Goal: Task Accomplishment & Management: Use online tool/utility

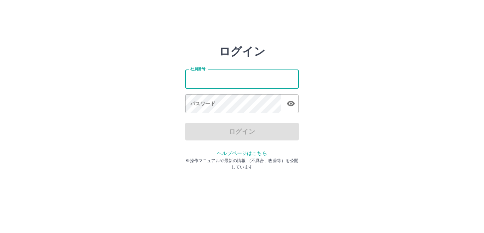
click at [222, 83] on input "社員番号" at bounding box center [241, 78] width 113 height 19
type input "*******"
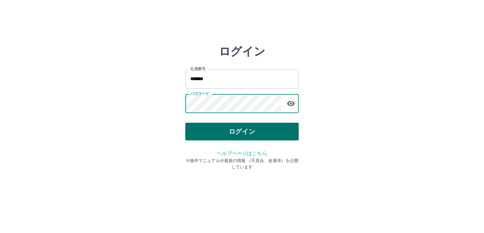
click at [225, 132] on button "ログイン" at bounding box center [241, 132] width 113 height 18
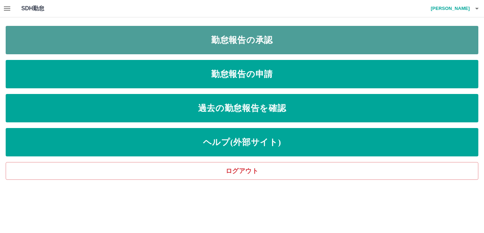
click at [227, 39] on link "勤怠報告の承認" at bounding box center [242, 40] width 473 height 28
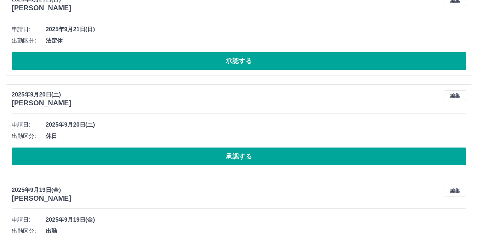
scroll to position [1279, 0]
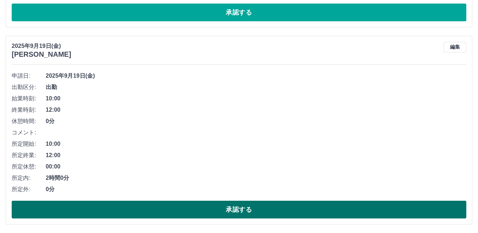
click at [236, 211] on button "承認する" at bounding box center [239, 210] width 455 height 18
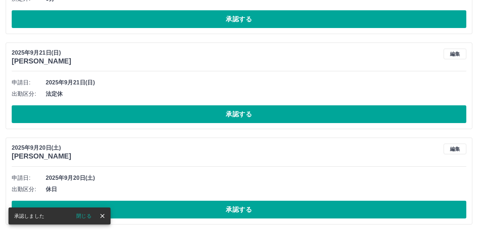
scroll to position [1082, 0]
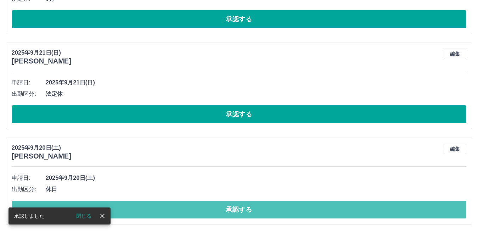
click at [236, 211] on button "承認する" at bounding box center [239, 210] width 455 height 18
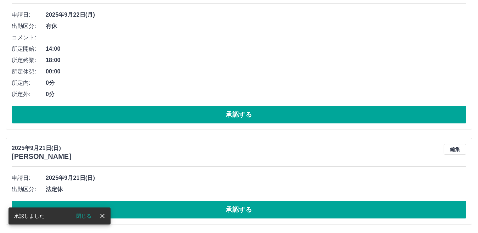
scroll to position [986, 0]
click at [236, 211] on button "承認する" at bounding box center [239, 210] width 455 height 18
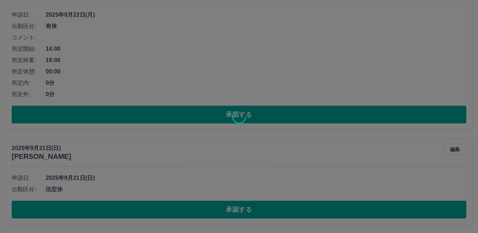
scroll to position [891, 0]
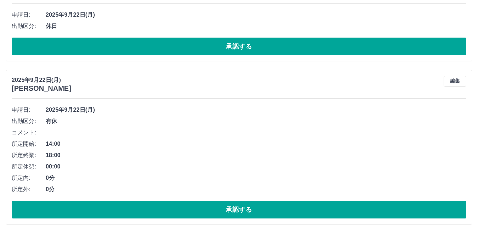
click at [236, 211] on button "承認する" at bounding box center [239, 210] width 455 height 18
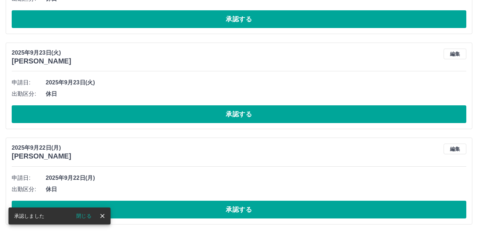
scroll to position [728, 0]
click at [236, 211] on button "承認する" at bounding box center [239, 210] width 455 height 18
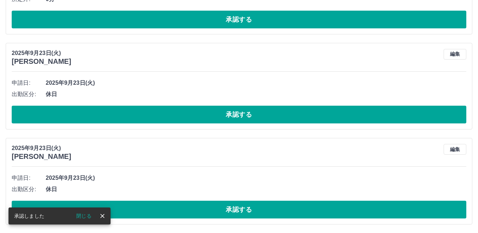
scroll to position [633, 0]
click at [236, 211] on button "承認する" at bounding box center [239, 210] width 455 height 18
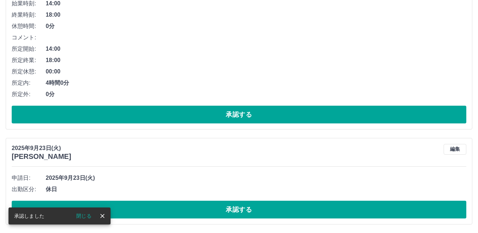
scroll to position [538, 0]
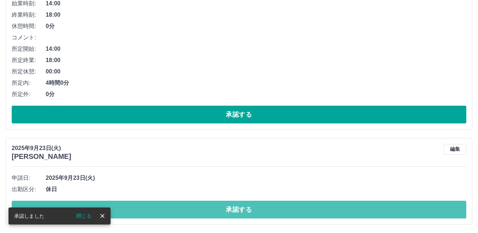
click at [236, 211] on button "承認する" at bounding box center [239, 210] width 455 height 18
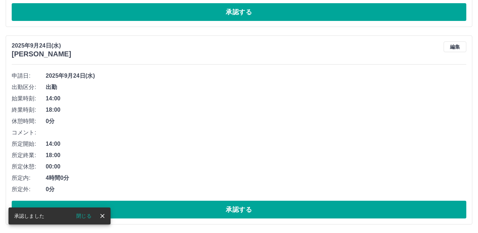
scroll to position [443, 0]
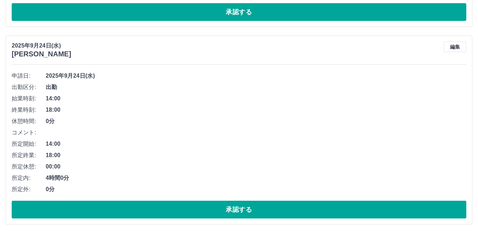
click at [236, 211] on button "承認する" at bounding box center [239, 210] width 455 height 18
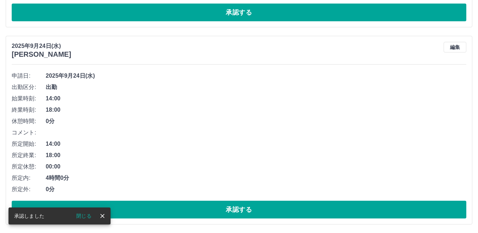
scroll to position [246, 0]
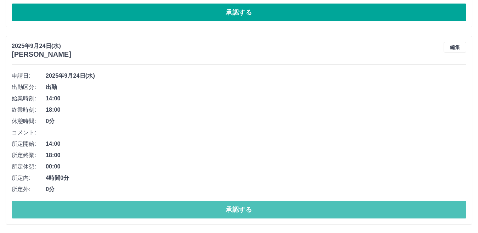
click at [236, 211] on button "承認する" at bounding box center [239, 210] width 455 height 18
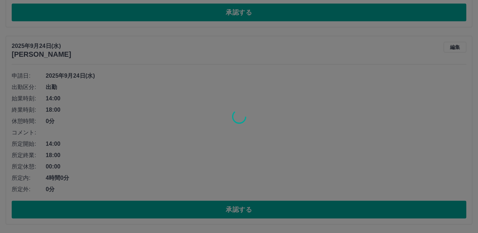
scroll to position [49, 0]
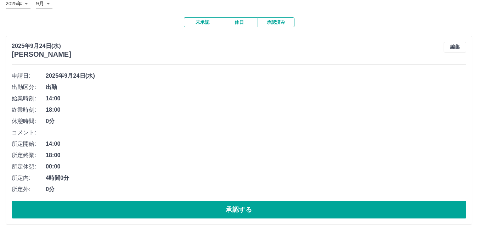
click at [236, 211] on button "承認する" at bounding box center [239, 210] width 455 height 18
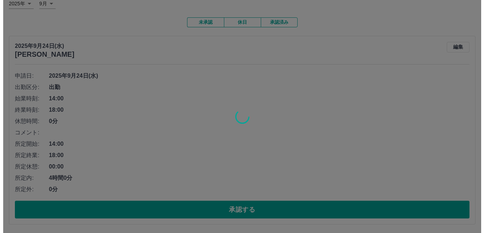
scroll to position [0, 0]
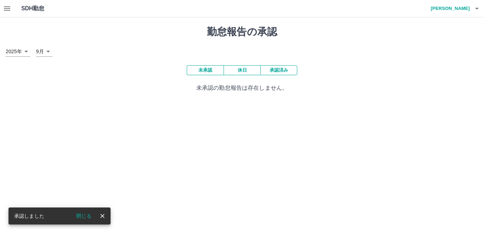
click at [477, 6] on icon "button" at bounding box center [477, 8] width 9 height 9
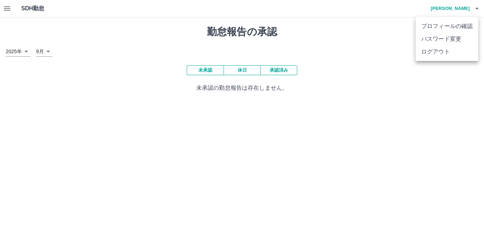
click at [456, 51] on li "ログアウト" at bounding box center [447, 51] width 63 height 13
